Goal: Find specific page/section: Find specific page/section

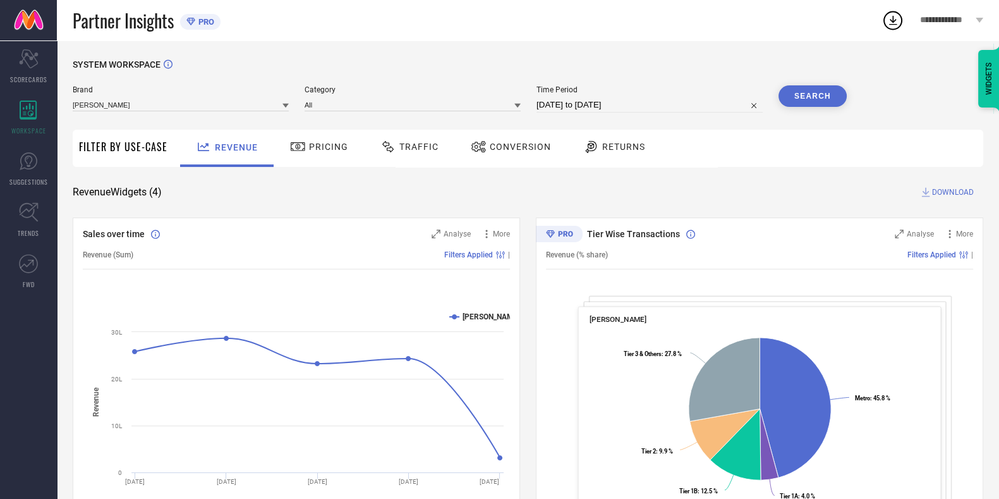
click at [248, 89] on span "Brand" at bounding box center [181, 89] width 216 height 9
